Goal: Task Accomplishment & Management: Complete application form

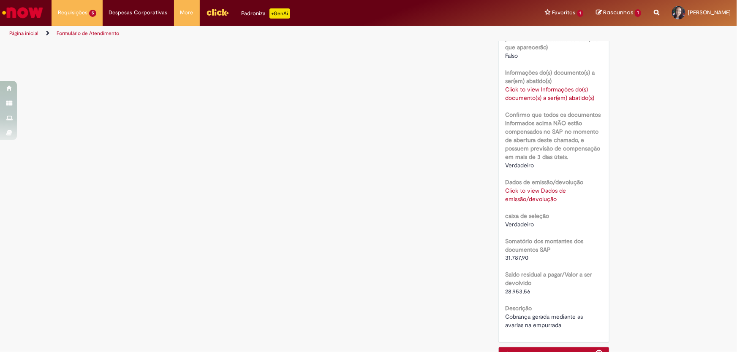
scroll to position [672, 0]
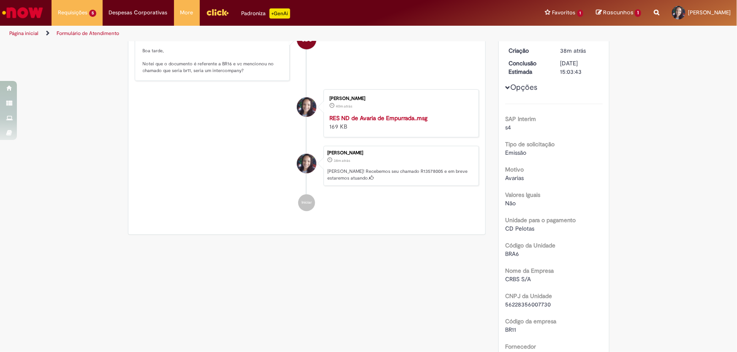
scroll to position [0, 0]
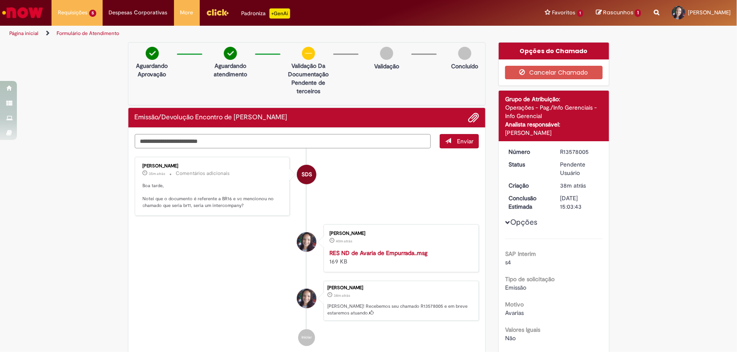
click at [192, 142] on textarea "Digite sua mensagem aqui..." at bounding box center [283, 141] width 296 height 14
type textarea "***"
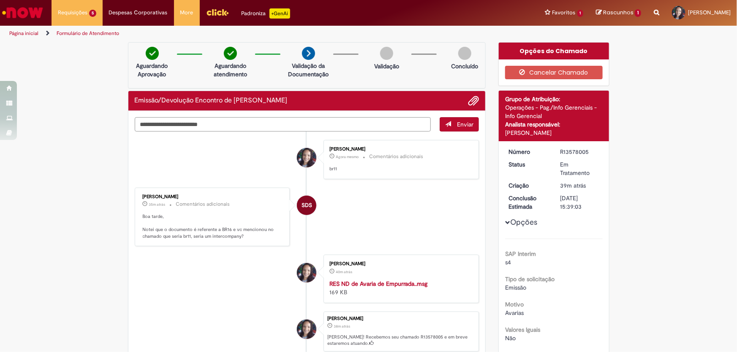
click at [187, 123] on textarea "Digite sua mensagem aqui..." at bounding box center [283, 124] width 296 height 14
type textarea "**********"
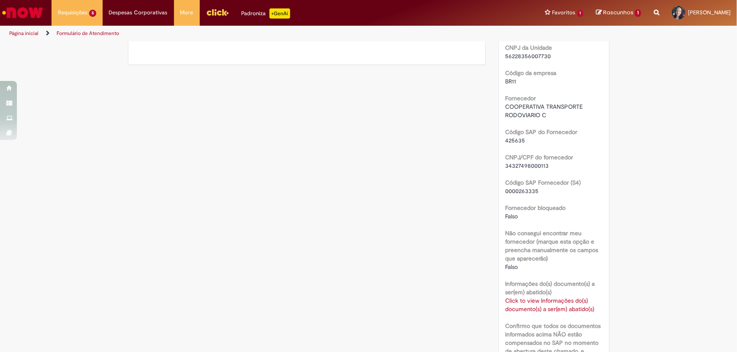
scroll to position [422, 0]
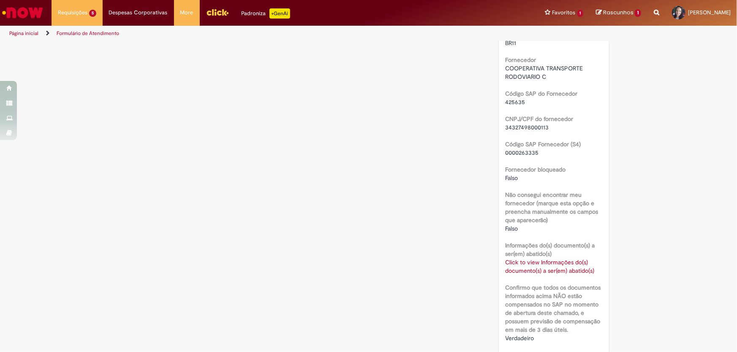
click at [536, 263] on link "Click to view Informações do(s) documento(s) a ser(em) abatido(s)" at bounding box center [549, 267] width 89 height 16
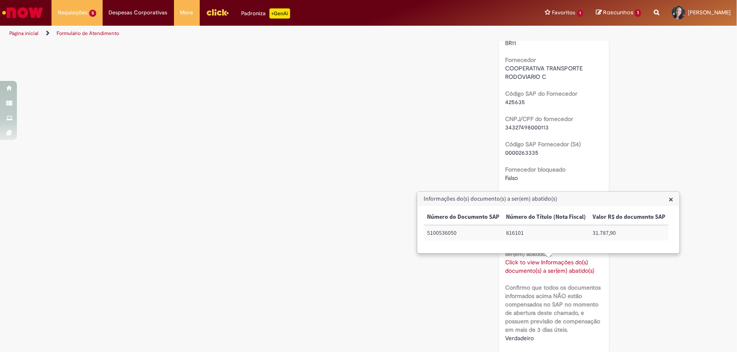
scroll to position [575, 0]
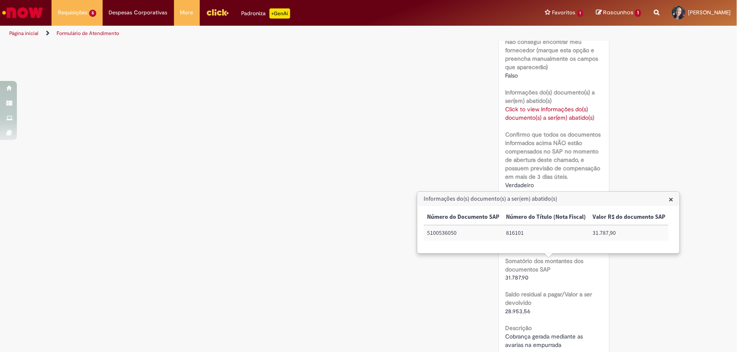
click at [544, 168] on b "Confirmo que todos os documentos informados acima NÃO estão compensados no SAP …" at bounding box center [552, 156] width 95 height 50
click at [670, 199] on span "×" at bounding box center [670, 199] width 5 height 11
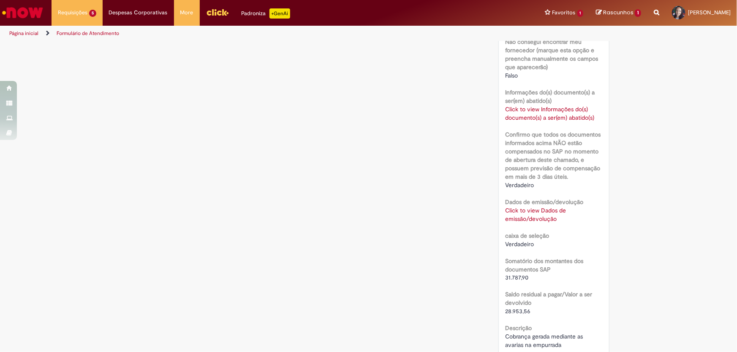
click at [536, 108] on link "Click to view Informações do(s) documento(s) a ser(em) abatido(s)" at bounding box center [549, 114] width 89 height 16
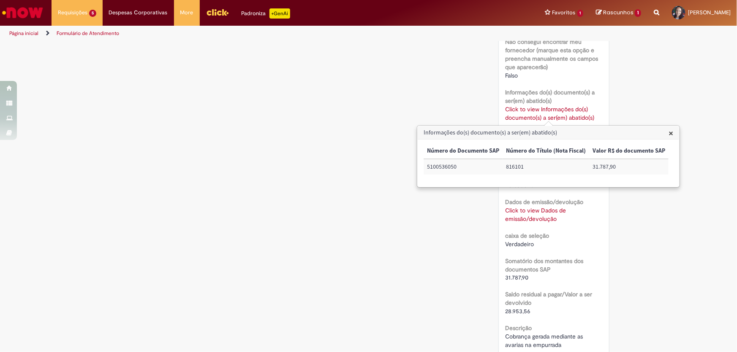
click at [668, 134] on span "×" at bounding box center [670, 132] width 5 height 11
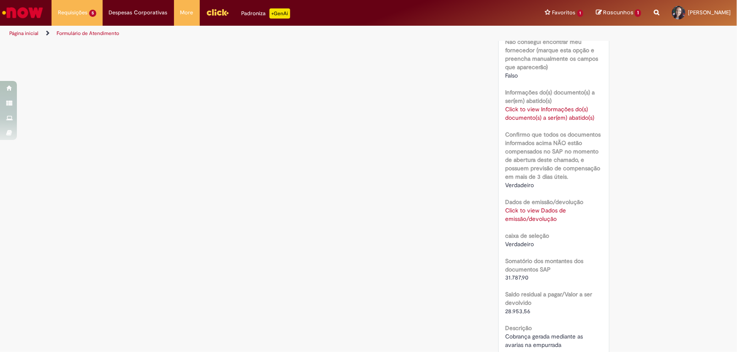
click at [548, 211] on link "Click to view Dados de emissão/devolução" at bounding box center [535, 215] width 61 height 16
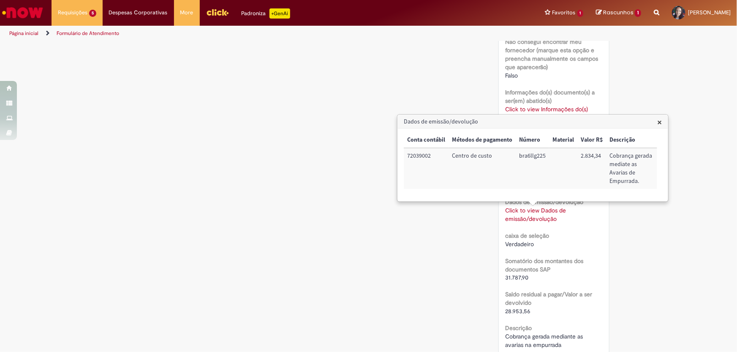
click at [661, 121] on span "×" at bounding box center [659, 121] width 5 height 11
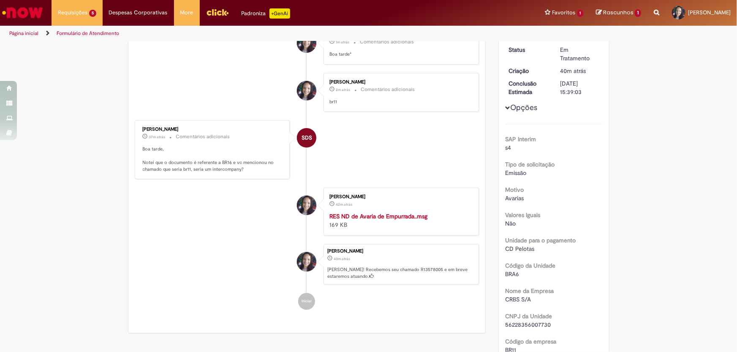
scroll to position [0, 0]
